Goal: Check status: Check status

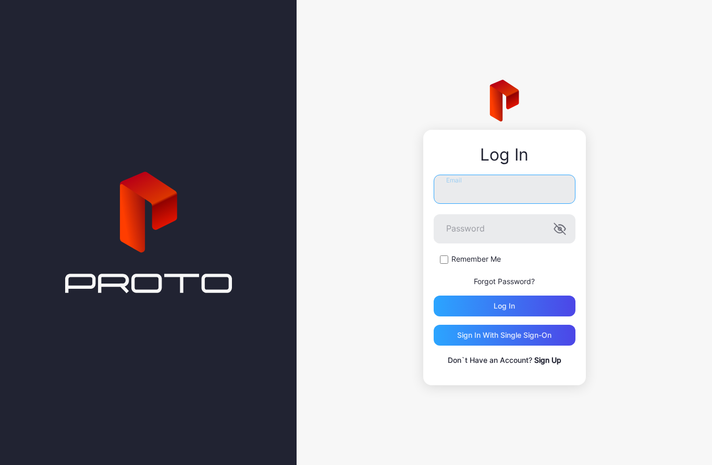
click at [488, 193] on input "Email" at bounding box center [505, 189] width 142 height 29
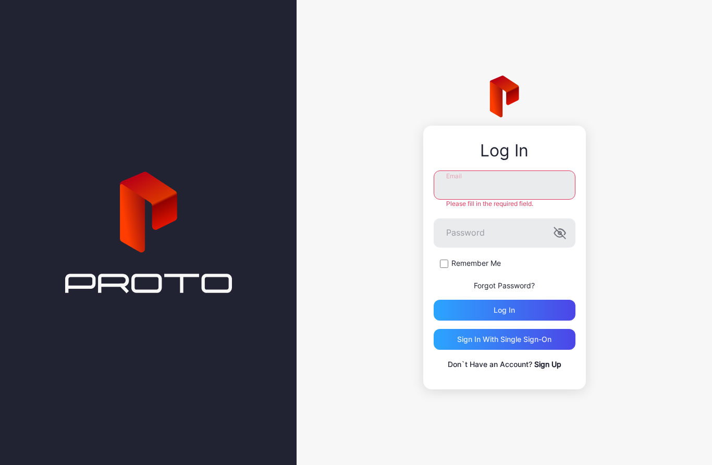
type input "**********"
click at [520, 313] on div "Log in" at bounding box center [505, 310] width 142 height 21
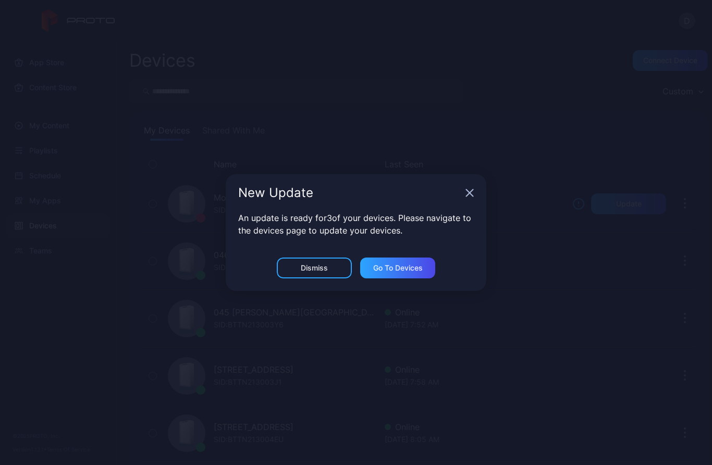
click at [393, 268] on div "Go to devices" at bounding box center [398, 268] width 50 height 8
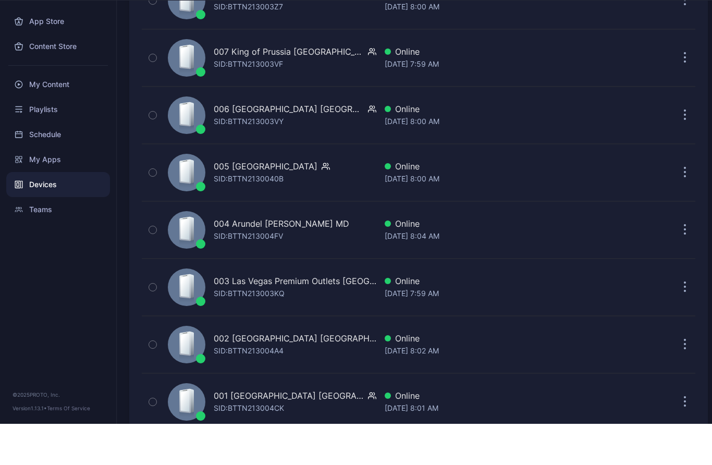
scroll to position [2410, 0]
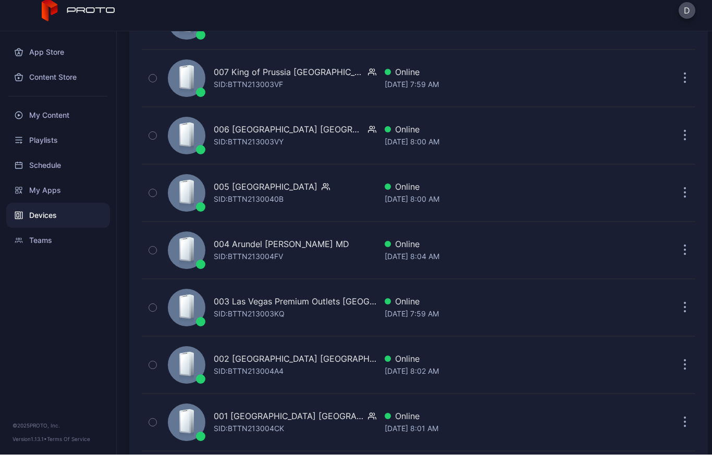
click at [264, 146] on div "SID: BTTN213003VY" at bounding box center [249, 152] width 70 height 13
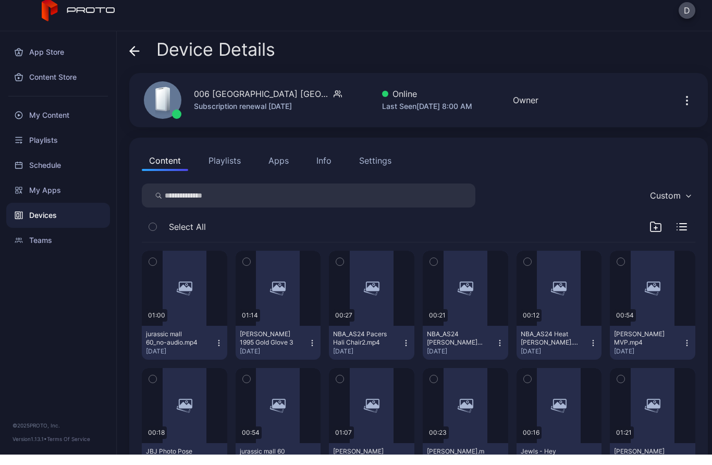
click at [277, 161] on button "Apps" at bounding box center [278, 171] width 35 height 21
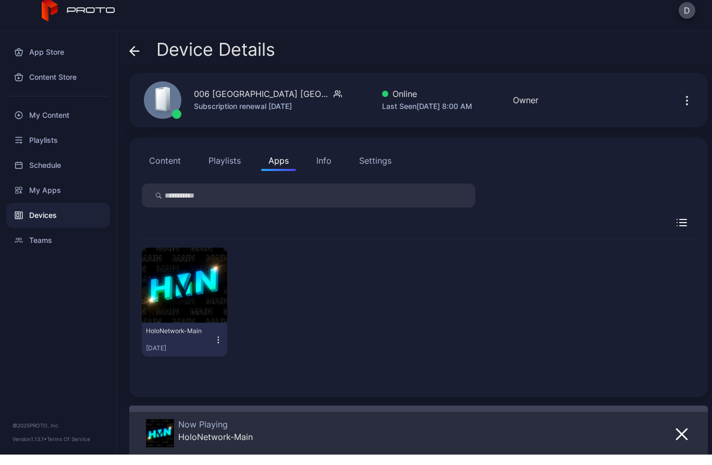
click at [683, 440] on icon "button" at bounding box center [682, 445] width 10 height 10
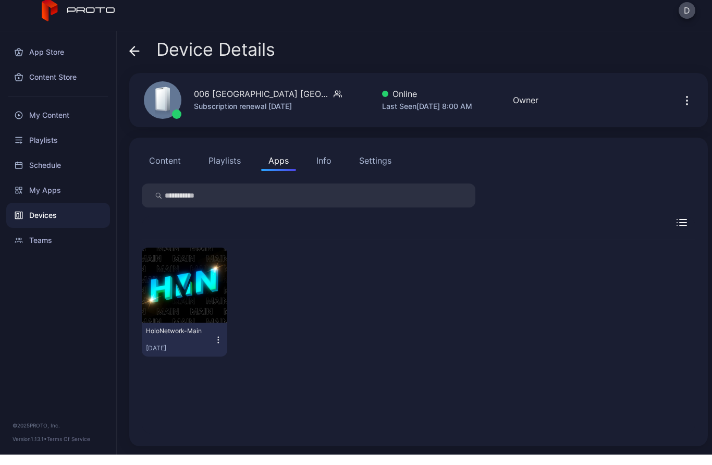
click at [165, 280] on button "button" at bounding box center [185, 295] width 86 height 75
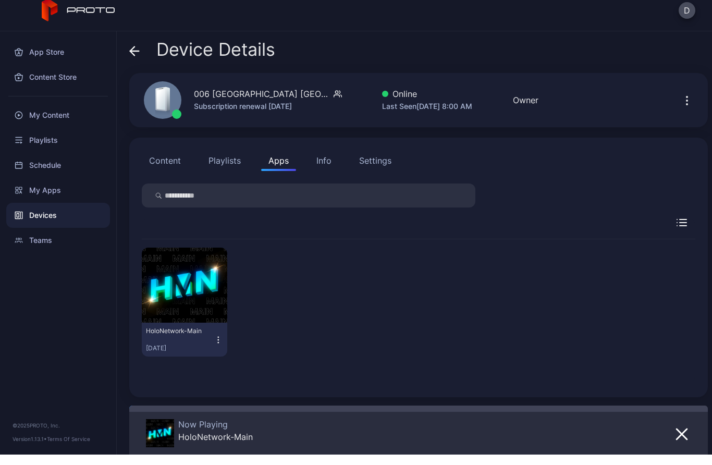
click at [216, 345] on icon "button" at bounding box center [218, 350] width 9 height 10
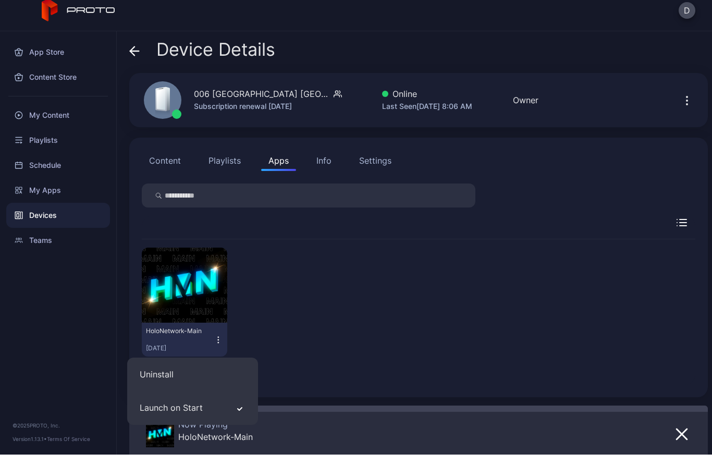
click at [282, 334] on div "HoloNetwork-Main [DATE]" at bounding box center [419, 313] width 554 height 126
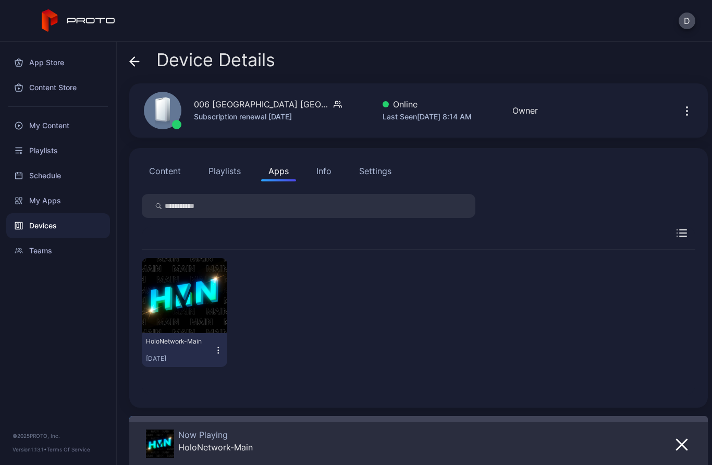
click at [136, 58] on icon at bounding box center [134, 61] width 10 height 10
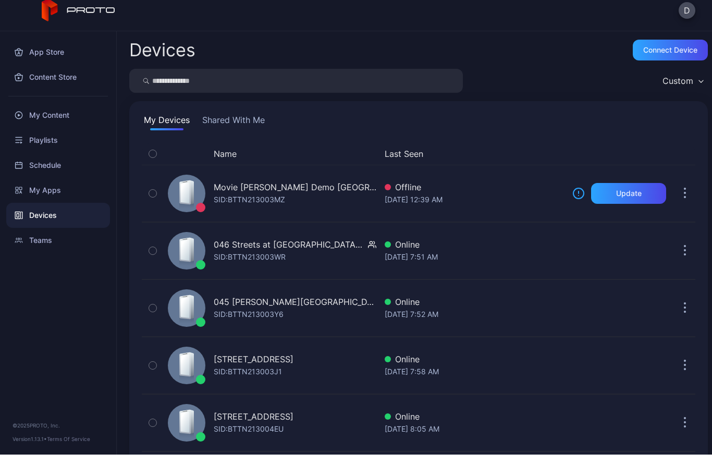
scroll to position [2410, 0]
